Goal: Transaction & Acquisition: Obtain resource

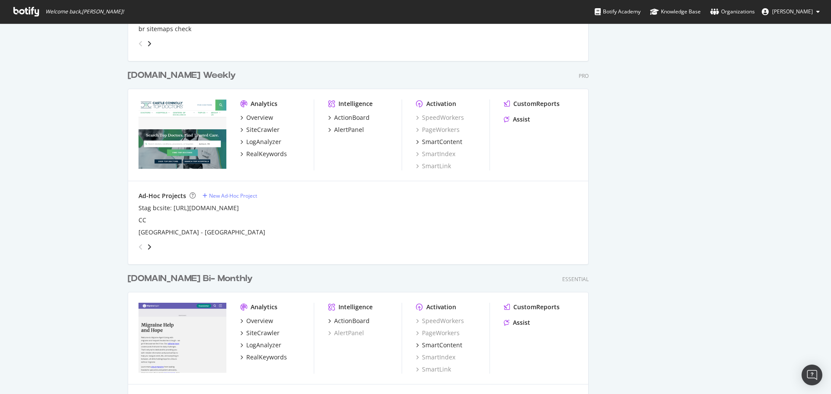
scroll to position [822, 0]
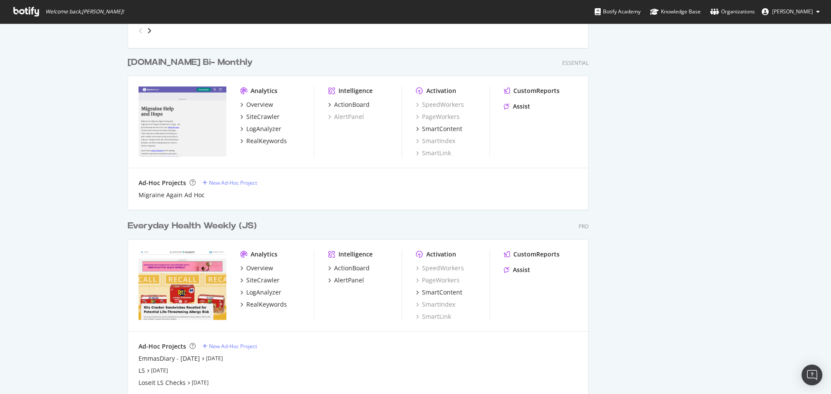
click at [147, 225] on div "Everyday Health Weekly (JS)" at bounding box center [192, 226] width 129 height 13
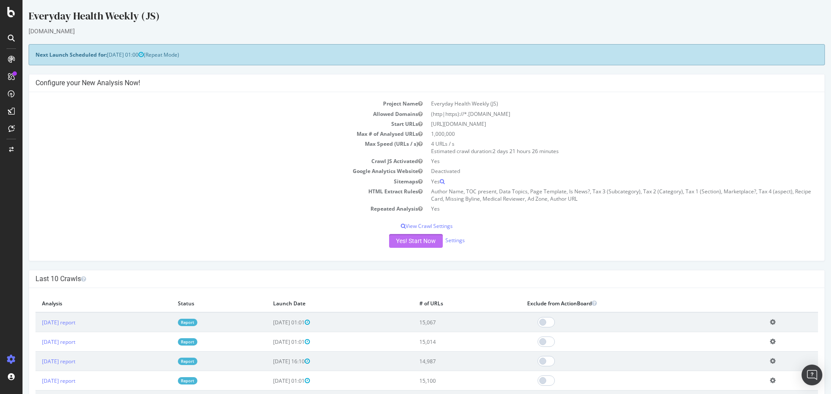
click at [409, 241] on button "Yes! Start Now" at bounding box center [416, 241] width 54 height 14
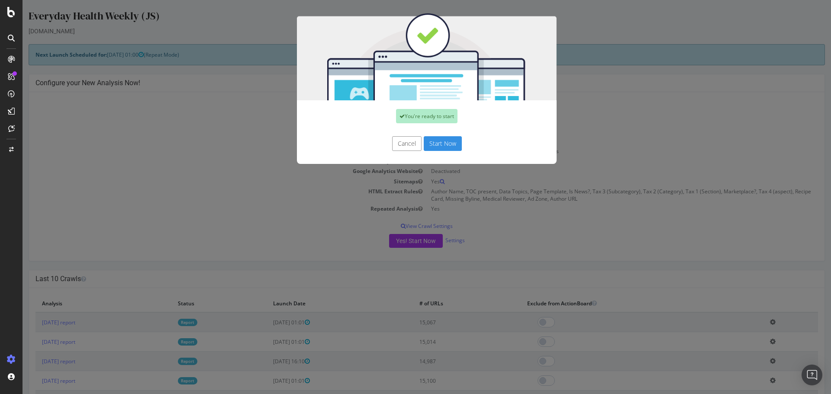
click at [439, 138] on button "Start Now" at bounding box center [443, 143] width 38 height 15
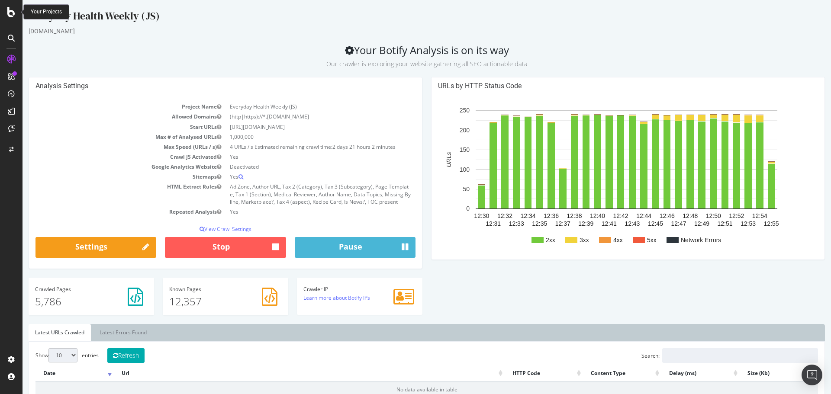
click at [14, 11] on icon at bounding box center [11, 12] width 8 height 10
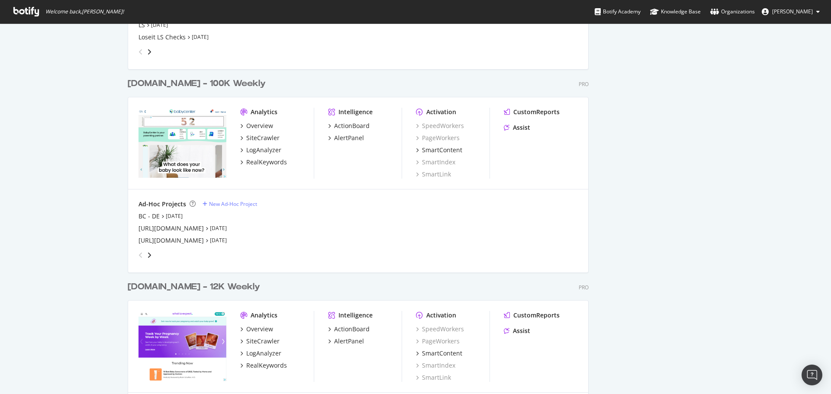
scroll to position [1212, 0]
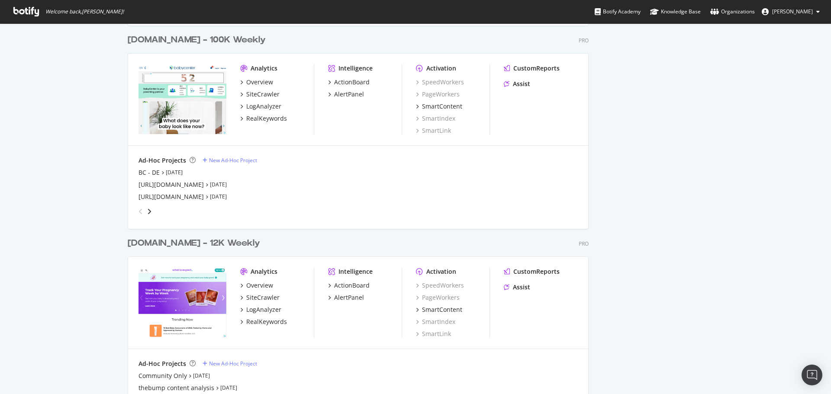
click at [179, 245] on div "[DOMAIN_NAME] - 12K Weekly" at bounding box center [194, 243] width 132 height 13
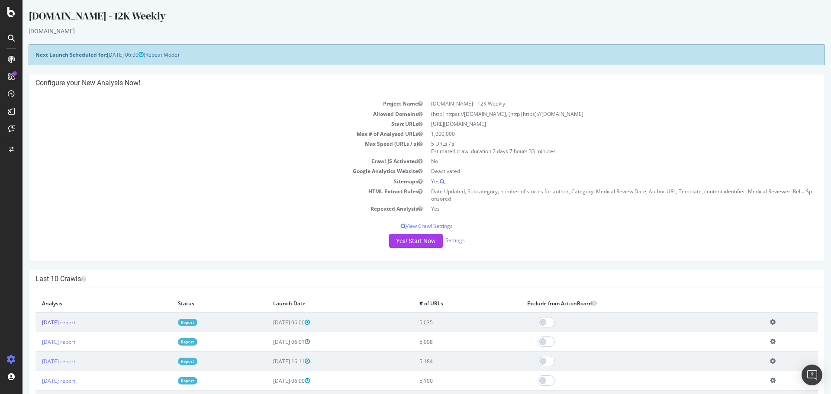
click at [59, 325] on link "[DATE] report" at bounding box center [58, 322] width 33 height 7
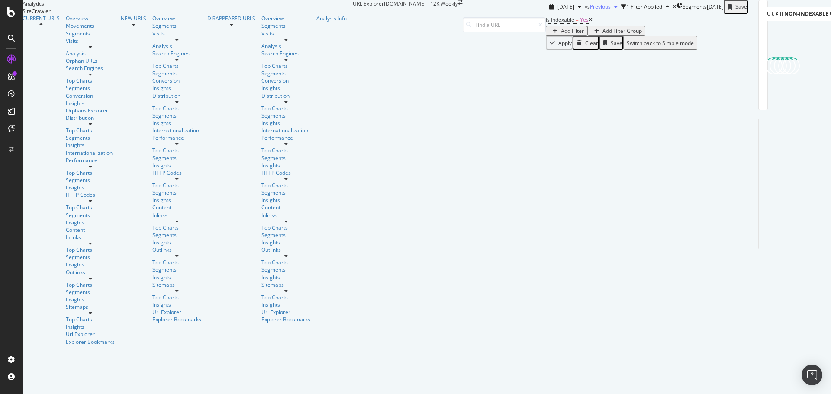
click at [590, 13] on div "Previous" at bounding box center [605, 6] width 31 height 13
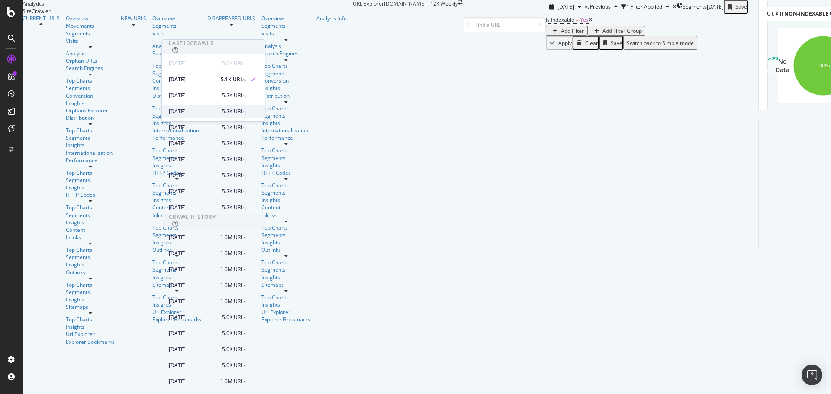
click at [206, 111] on div "[DATE]" at bounding box center [195, 112] width 53 height 8
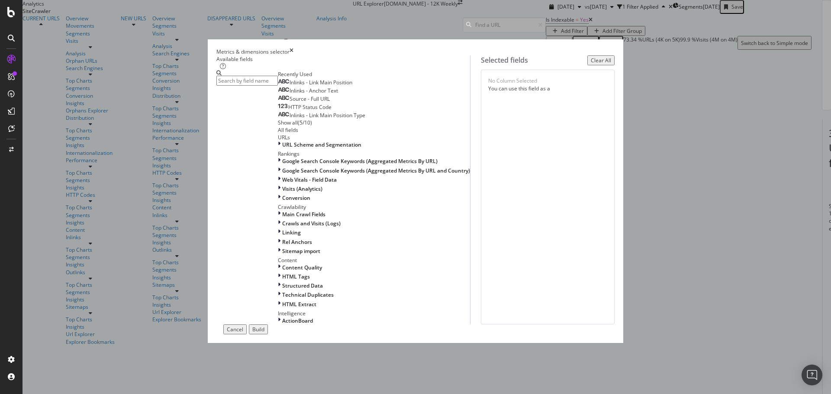
scroll to position [190, 0]
click at [278, 229] on div "Linking" at bounding box center [374, 232] width 192 height 7
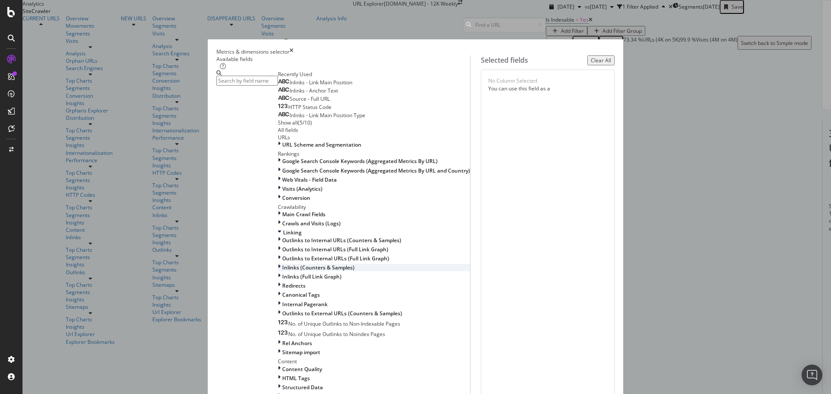
click at [282, 264] on span "Inlinks (Counters & Samples)" at bounding box center [318, 267] width 72 height 7
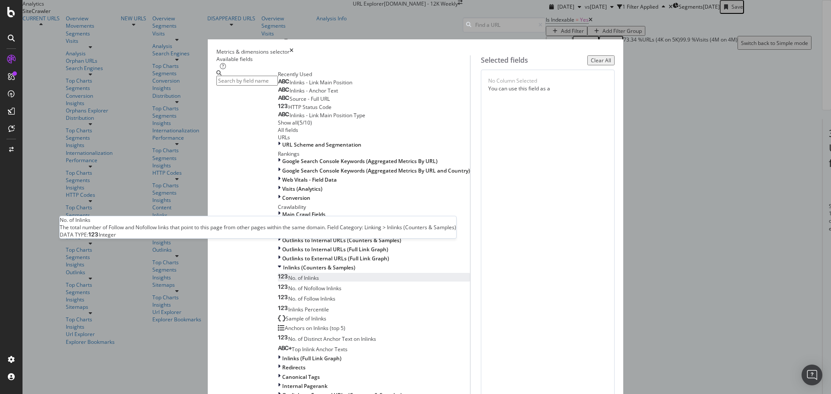
click at [288, 274] on span "No. of Inlinks" at bounding box center [303, 277] width 31 height 7
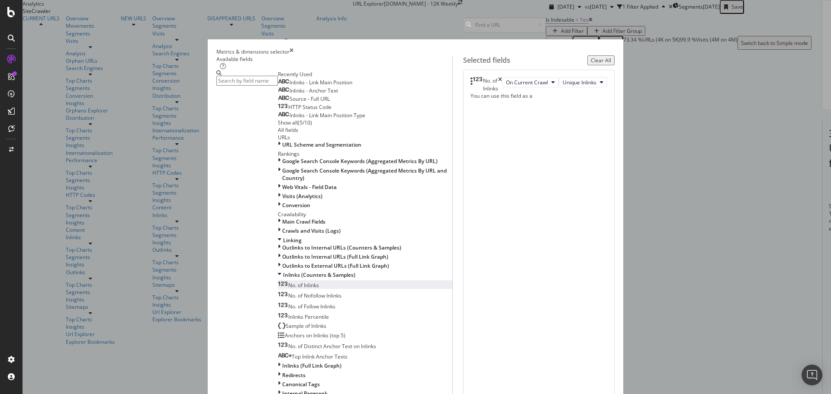
click at [290, 282] on span "No. of Inlinks" at bounding box center [303, 285] width 31 height 7
click at [282, 193] on div "Visits (Analytics)" at bounding box center [363, 196] width 163 height 7
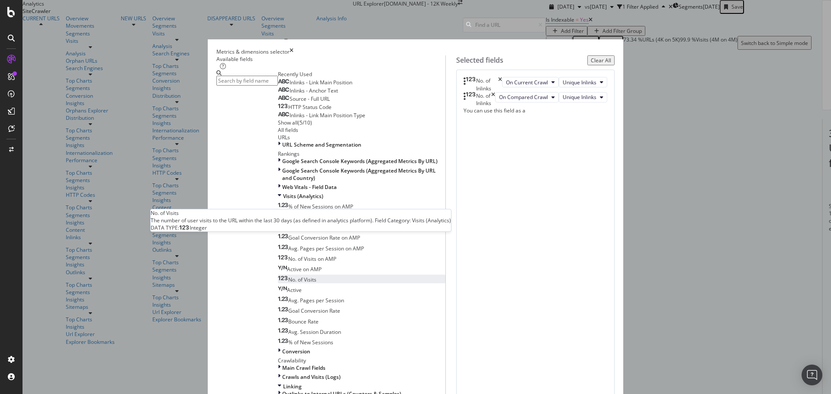
click at [291, 276] on div "No. of Visits" at bounding box center [297, 279] width 39 height 7
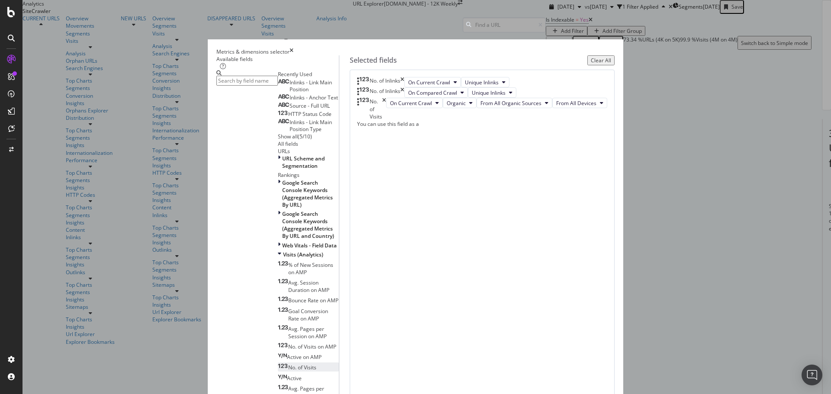
click at [288, 364] on span "No. of Visits" at bounding box center [302, 367] width 28 height 7
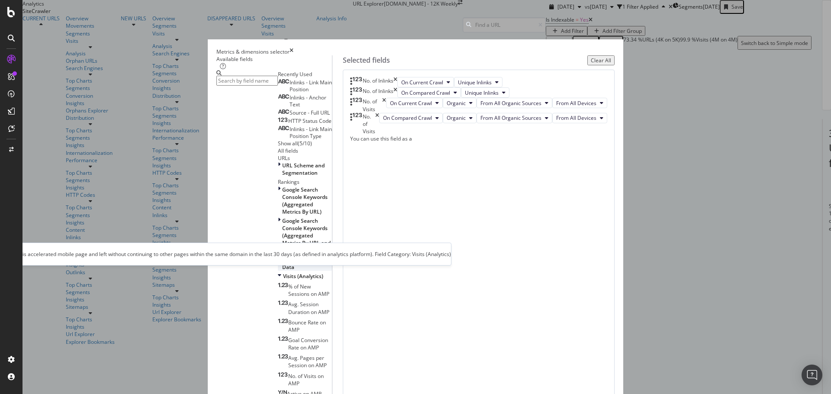
scroll to position [61, 0]
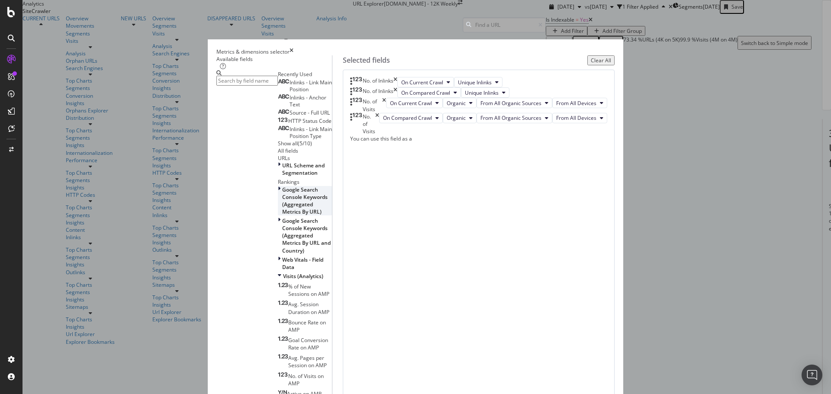
click at [282, 198] on span "Google Search Console Keywords (Aggregated Metrics By URL)" at bounding box center [304, 200] width 45 height 29
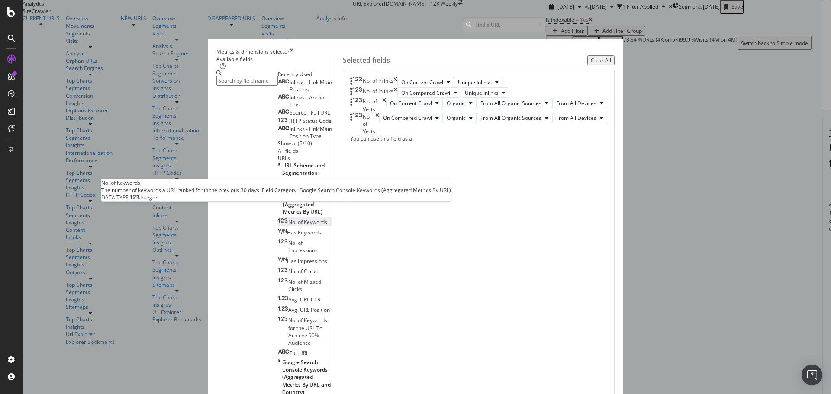
click at [288, 219] on span "No. of Keywords" at bounding box center [307, 222] width 39 height 7
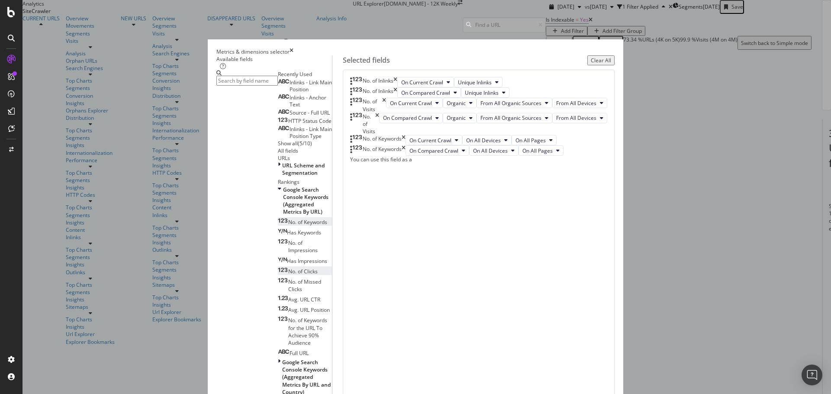
click at [288, 268] on span "No. of Clicks" at bounding box center [302, 271] width 29 height 7
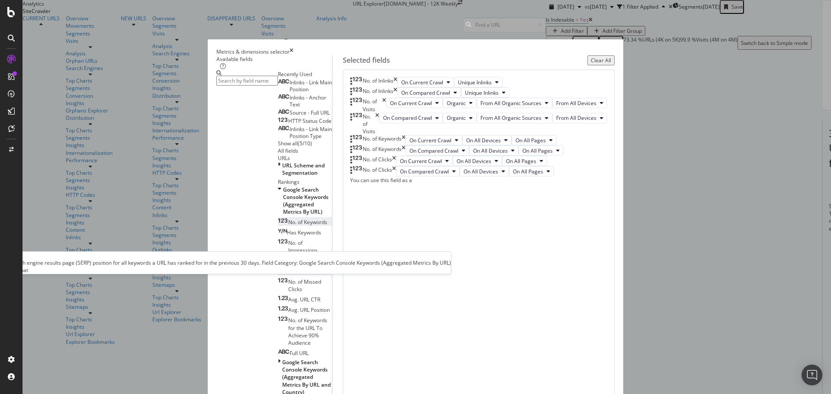
scroll to position [90, 0]
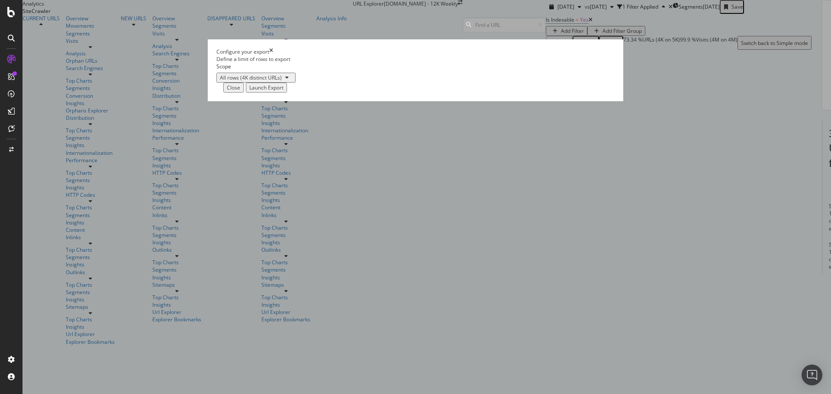
click at [283, 91] on div "Launch Export" at bounding box center [266, 87] width 34 height 7
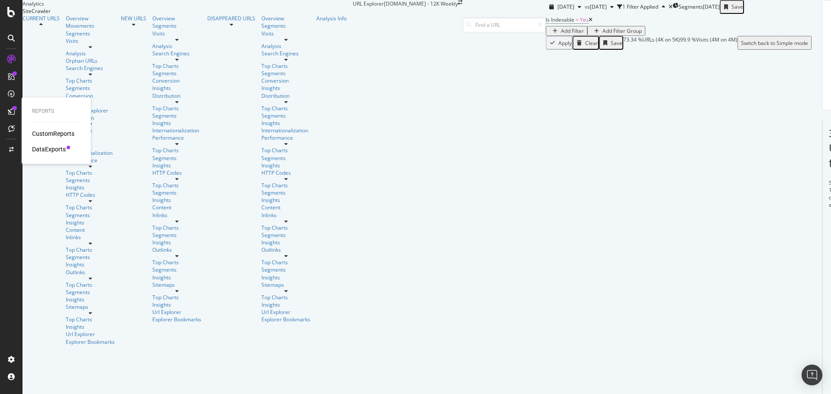
click at [49, 146] on div "DataExports" at bounding box center [49, 149] width 34 height 9
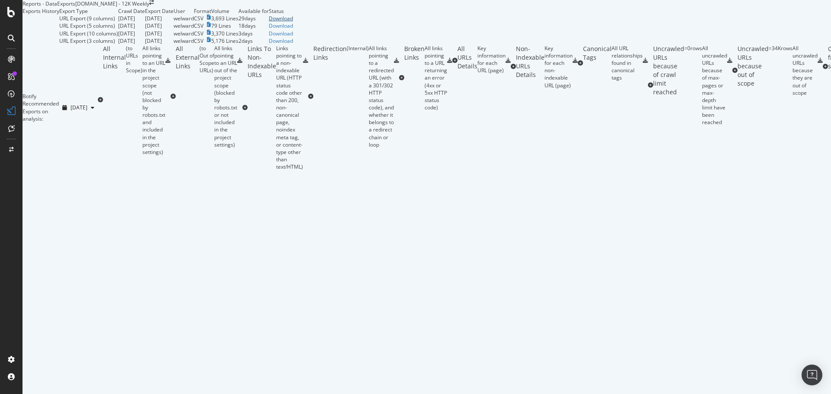
click at [293, 22] on div "Download" at bounding box center [281, 18] width 24 height 7
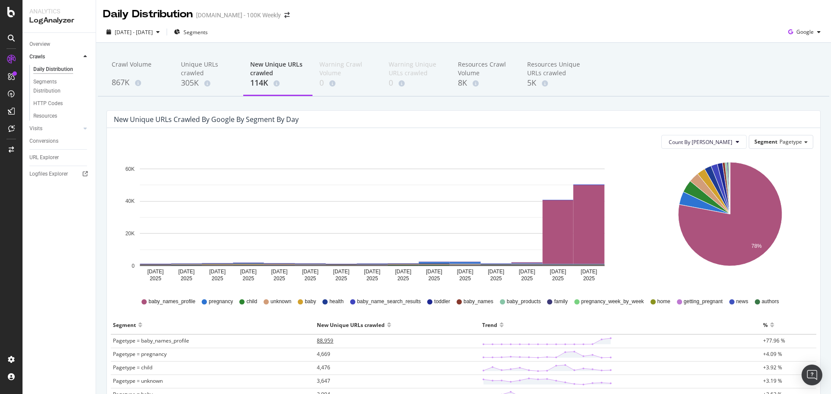
click at [319, 339] on span "88,959" at bounding box center [325, 340] width 16 height 7
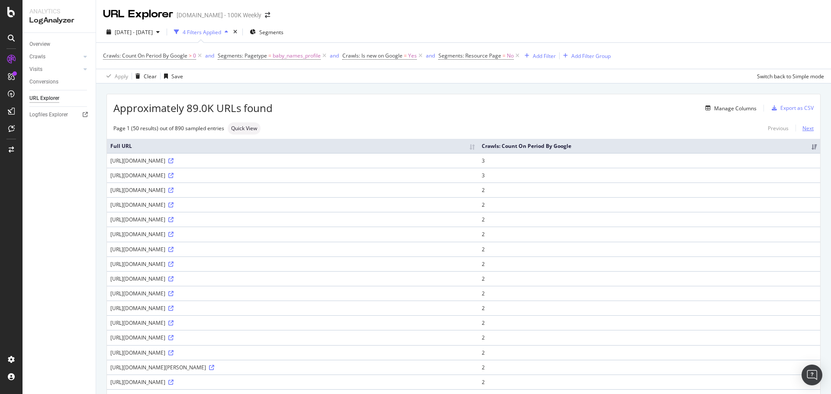
click at [801, 128] on link "Next" at bounding box center [804, 128] width 18 height 13
click at [174, 161] on icon at bounding box center [170, 160] width 5 height 5
click at [174, 234] on icon at bounding box center [170, 234] width 5 height 5
click at [174, 323] on icon at bounding box center [170, 323] width 5 height 5
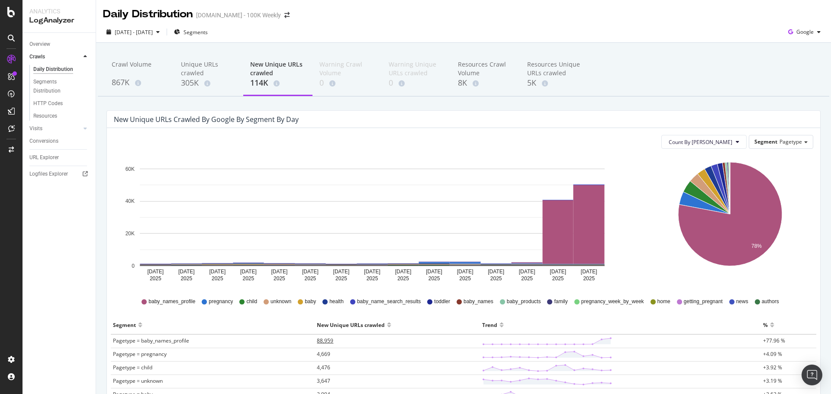
click at [325, 340] on span "88,959" at bounding box center [325, 340] width 16 height 7
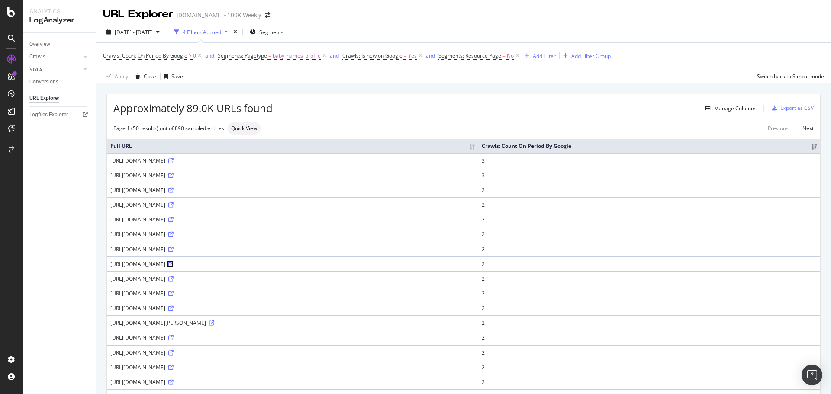
click at [174, 266] on icon at bounding box center [170, 264] width 5 height 5
click at [174, 161] on icon at bounding box center [170, 160] width 5 height 5
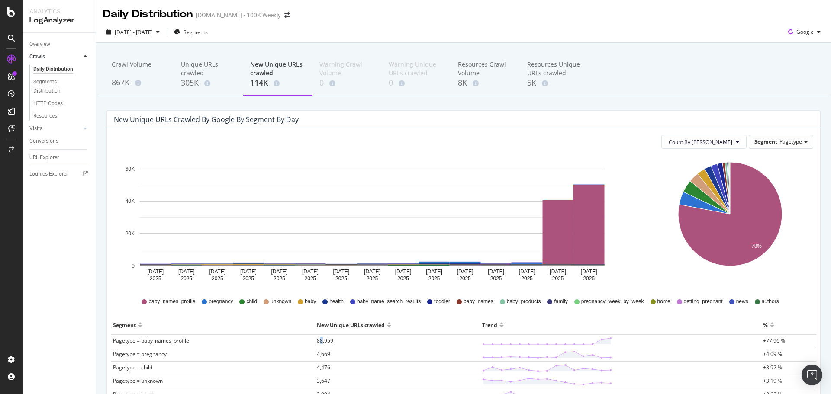
click at [319, 341] on span "88,959" at bounding box center [325, 340] width 16 height 7
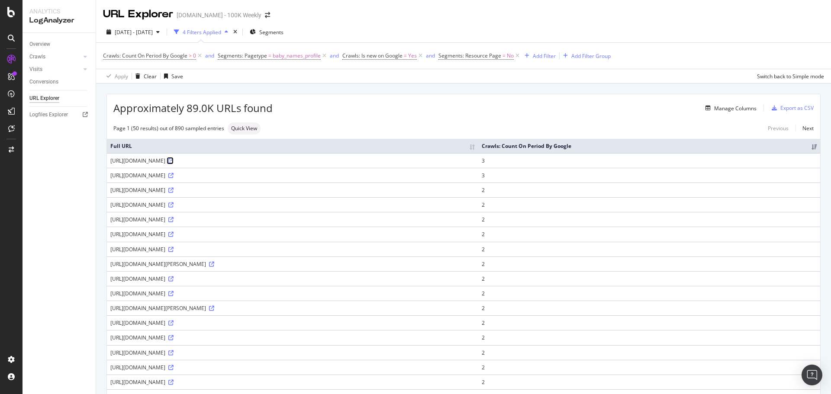
click at [174, 161] on icon at bounding box center [170, 160] width 5 height 5
click at [174, 175] on icon at bounding box center [170, 175] width 5 height 5
click at [8, 9] on icon at bounding box center [11, 12] width 8 height 10
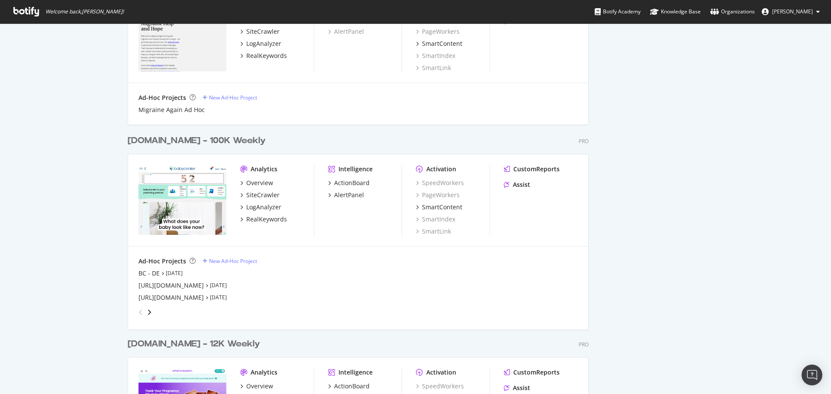
scroll to position [1125, 0]
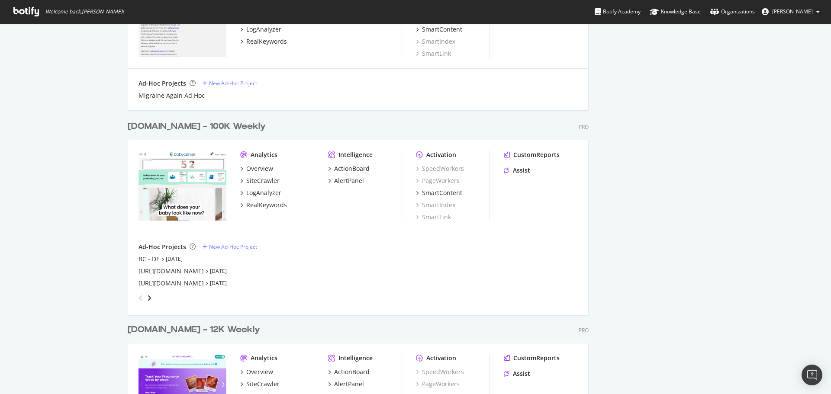
click at [170, 127] on div "[DOMAIN_NAME] - 100K Weekly" at bounding box center [197, 126] width 138 height 13
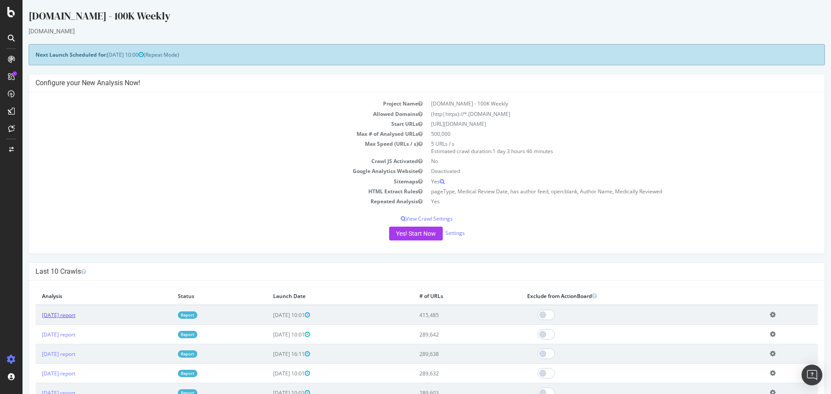
click at [75, 314] on link "2025 Sep. 13th report" at bounding box center [58, 315] width 33 height 7
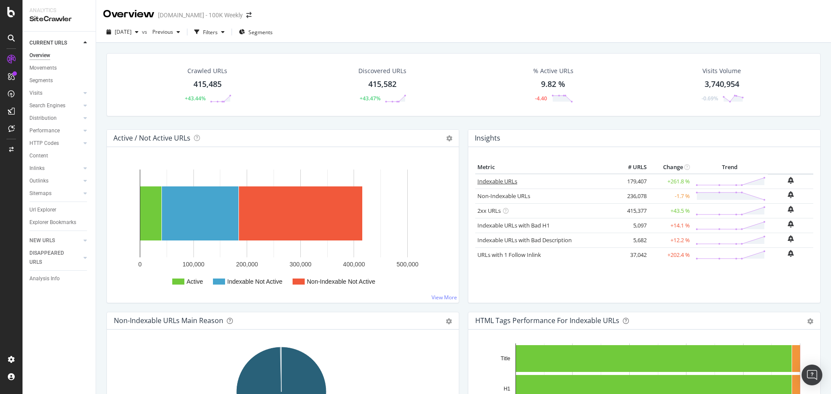
click at [510, 181] on link "Indexable URLs" at bounding box center [497, 181] width 40 height 8
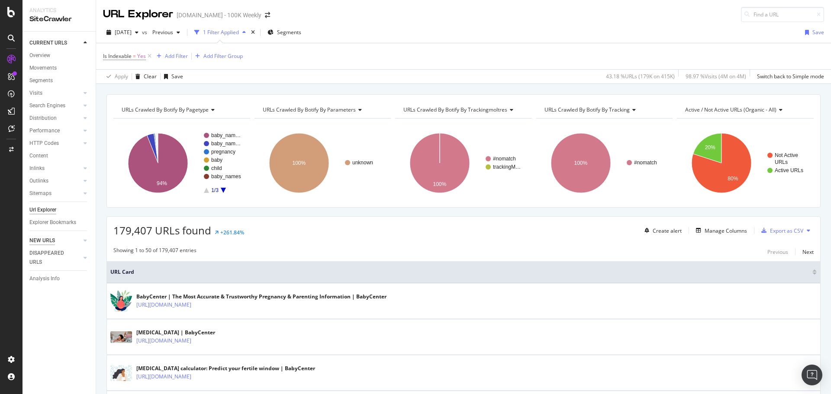
click at [40, 241] on div "NEW URLS" at bounding box center [42, 240] width 26 height 9
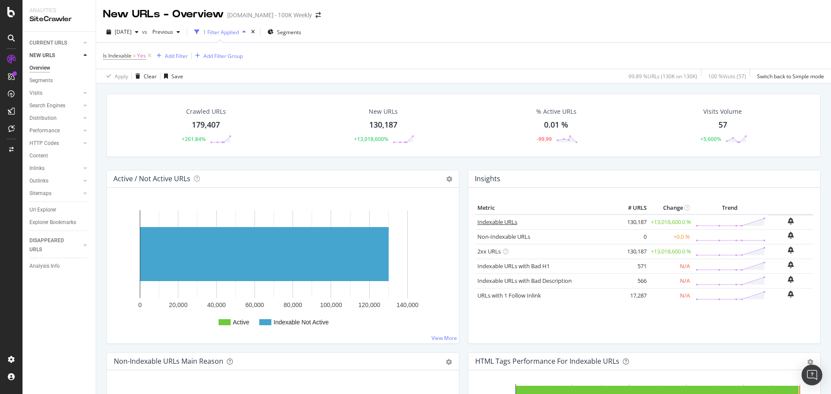
click at [505, 221] on link "Indexable URLs" at bounding box center [497, 222] width 40 height 8
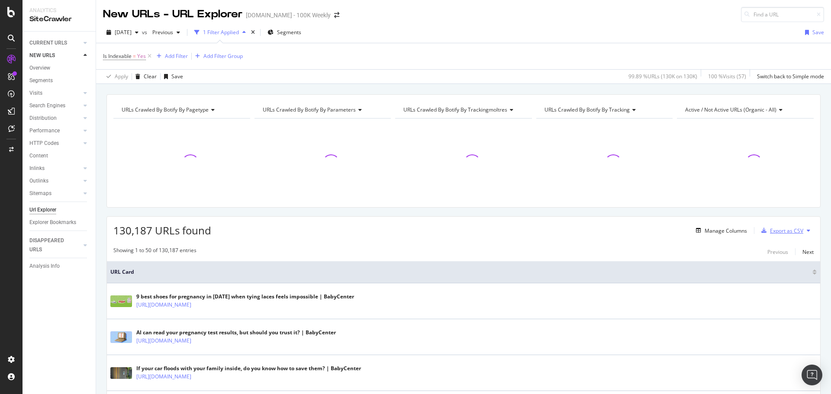
click at [776, 227] on div "Export as CSV" at bounding box center [786, 230] width 33 height 7
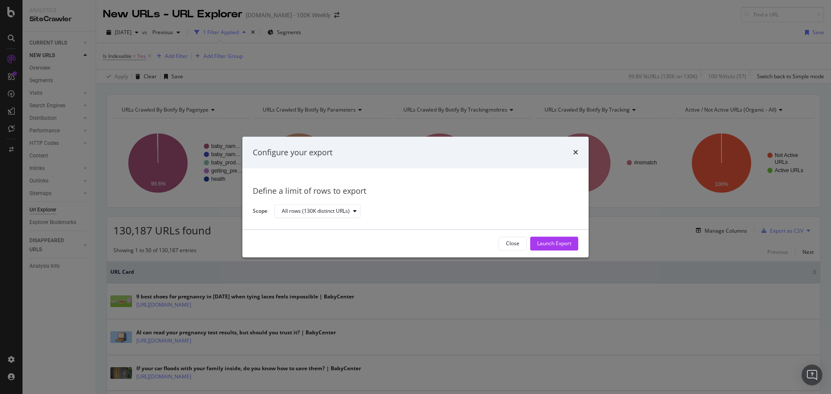
click at [547, 245] on div "Launch Export" at bounding box center [554, 243] width 34 height 7
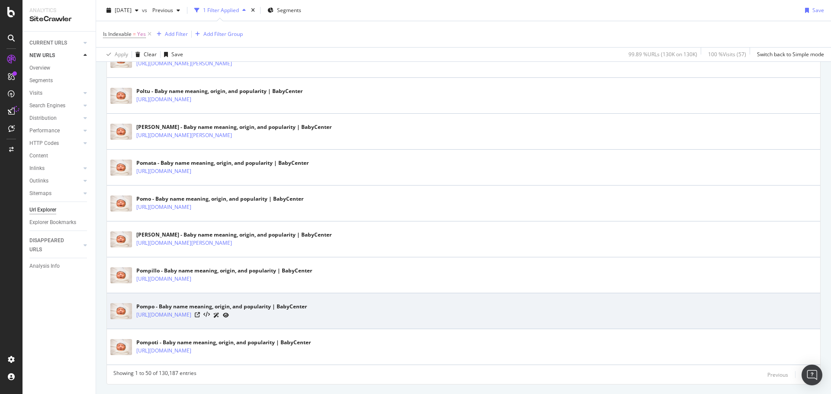
scroll to position [1735, 0]
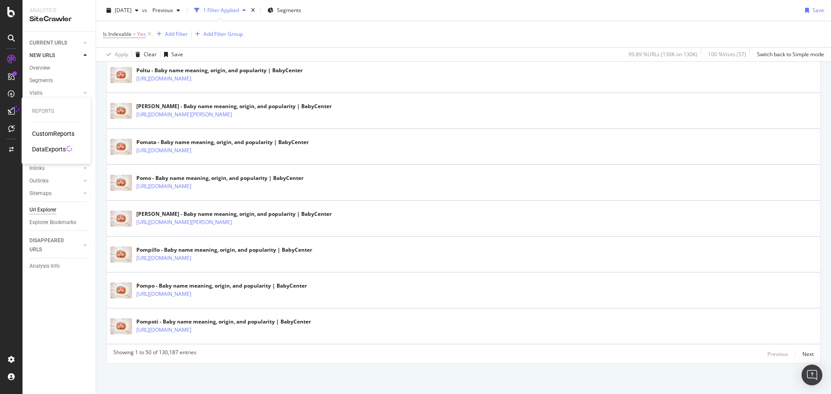
click at [48, 150] on div "DataExports" at bounding box center [49, 149] width 34 height 9
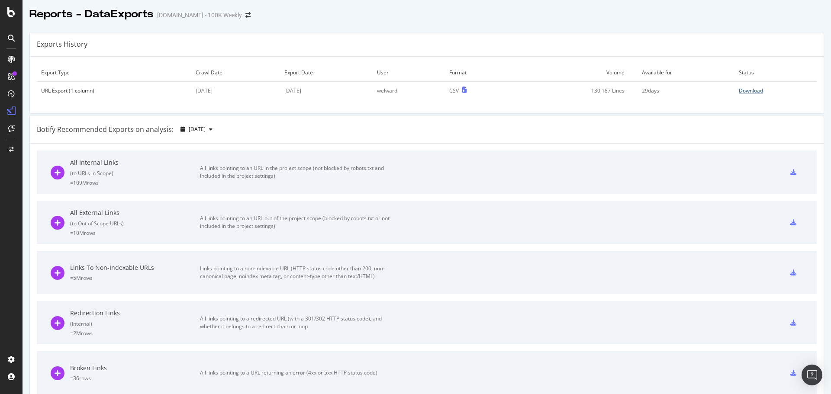
click at [739, 87] on div "Download" at bounding box center [751, 90] width 24 height 7
